Goal: Information Seeking & Learning: Check status

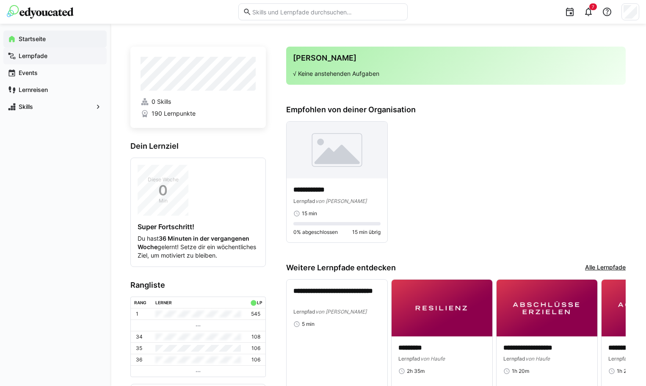
click at [0, 0] on app-navigation-label "Lernpfade" at bounding box center [0, 0] width 0 height 0
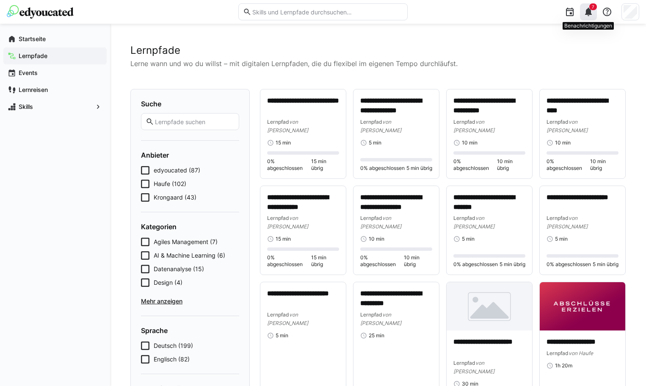
click at [590, 8] on span "7" at bounding box center [594, 6] width 8 height 7
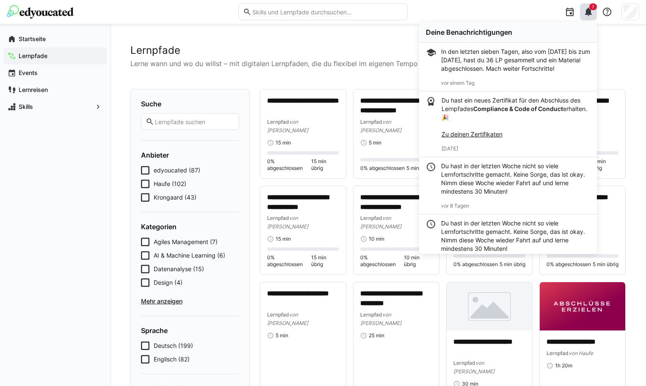
click at [544, 127] on p "Du hast ein neues Zertifikat für den Abschluss des Lernpfades Compliance & Code…" at bounding box center [516, 117] width 149 height 42
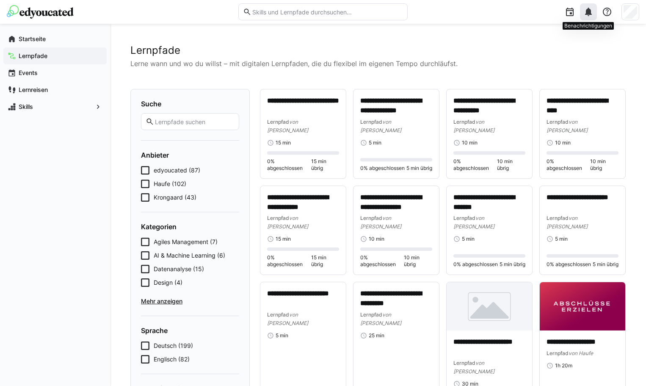
click at [585, 14] on eds-icon at bounding box center [589, 12] width 10 height 10
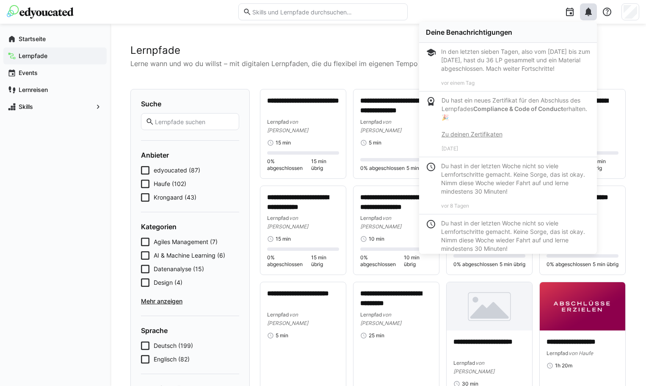
click at [492, 138] on link "Zu deinen Zertifikaten" at bounding box center [472, 133] width 61 height 7
